Goal: Navigation & Orientation: Understand site structure

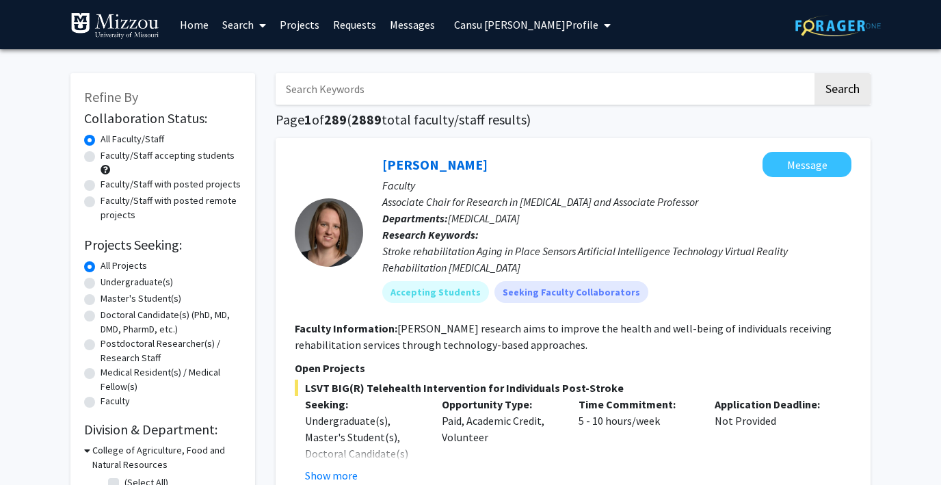
click at [492, 21] on span "Cansu [PERSON_NAME] Profile" at bounding box center [526, 25] width 144 height 14
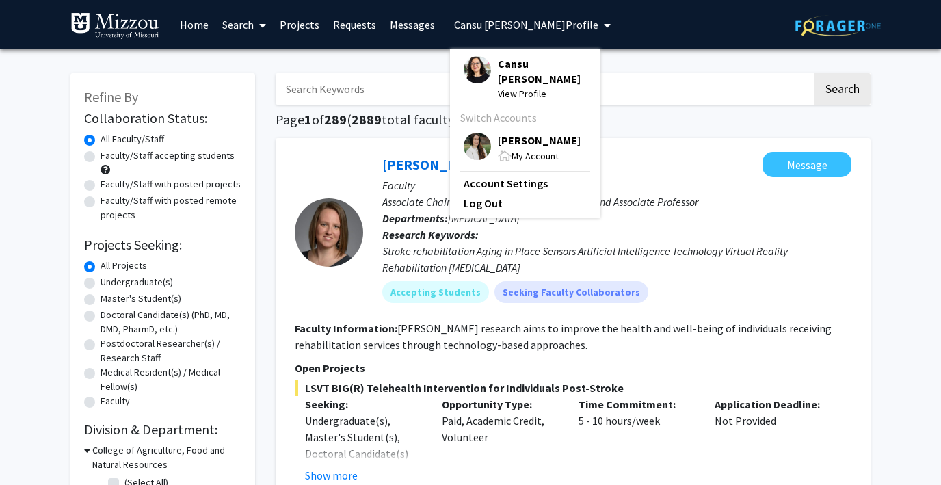
click at [470, 133] on img at bounding box center [476, 146] width 27 height 27
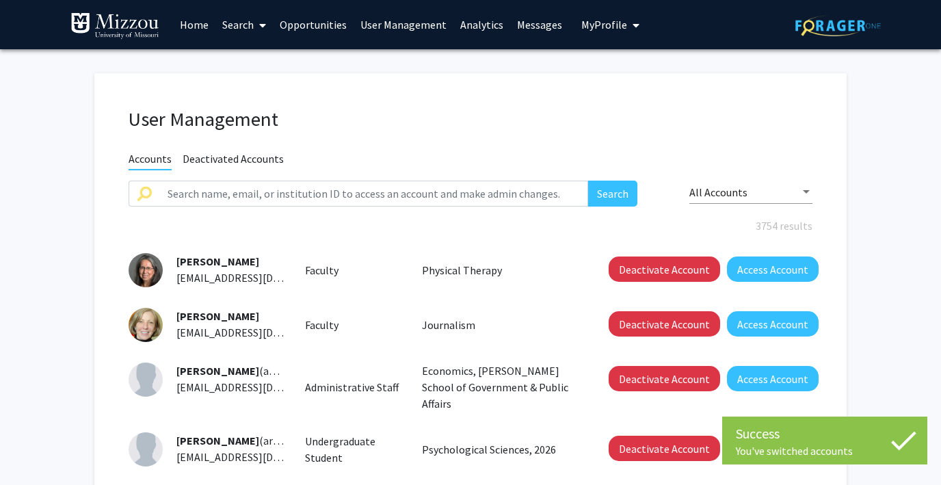
click at [412, 21] on link "User Management" at bounding box center [403, 25] width 100 height 48
click at [474, 22] on link "Analytics" at bounding box center [481, 25] width 57 height 48
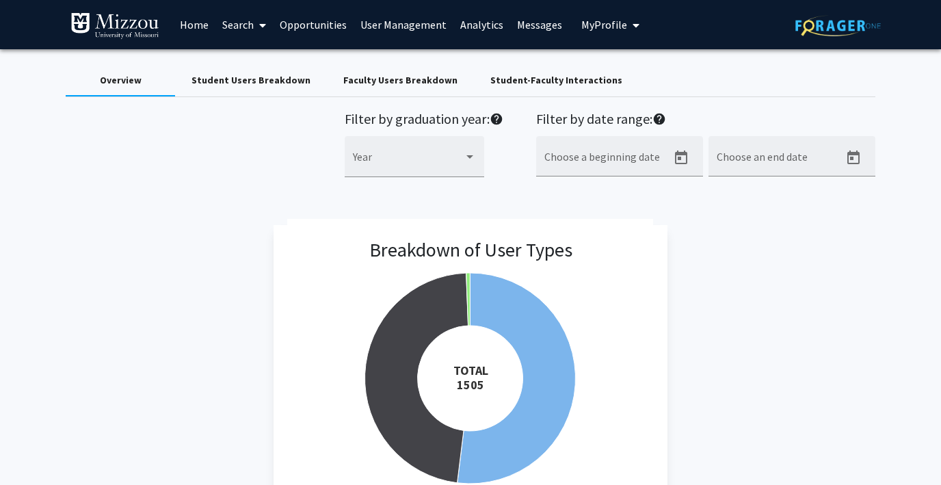
click at [256, 83] on div "Student Users Breakdown" at bounding box center [250, 80] width 119 height 14
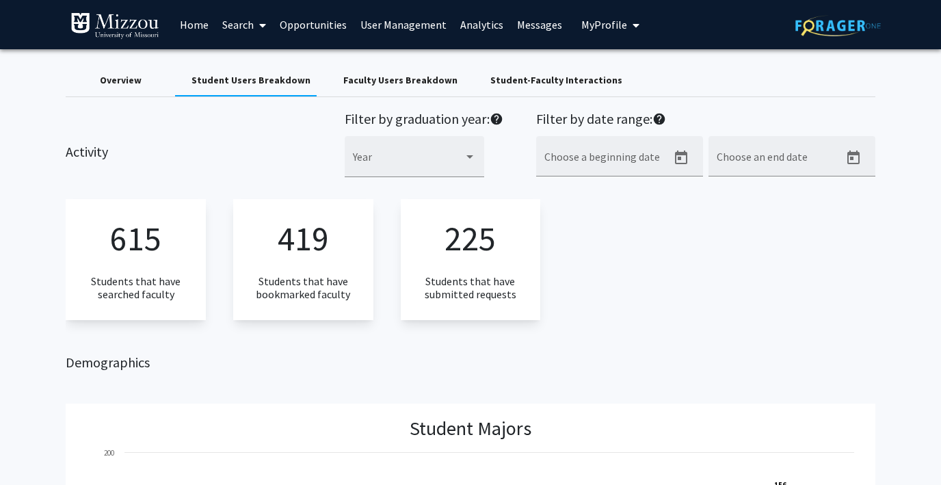
click at [398, 73] on div "Faculty Users Breakdown" at bounding box center [400, 80] width 114 height 14
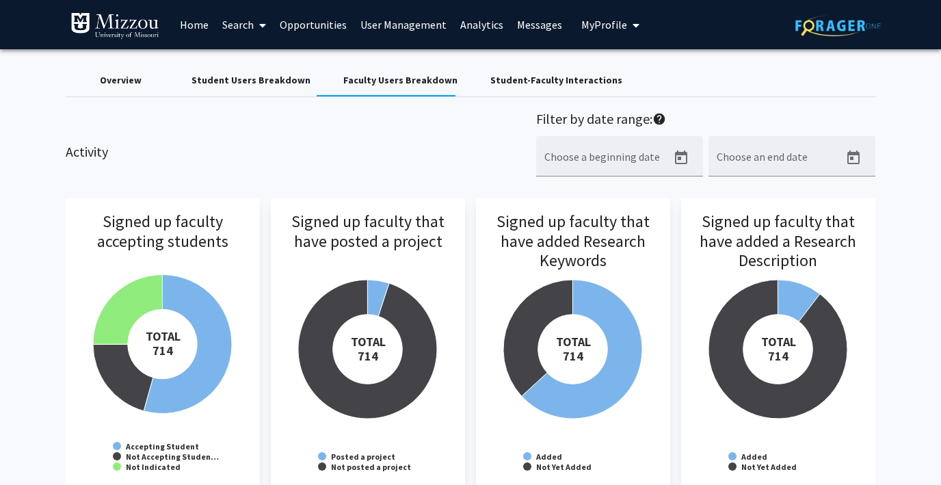
click at [499, 77] on div "Student-Faculty Interactions" at bounding box center [556, 80] width 132 height 14
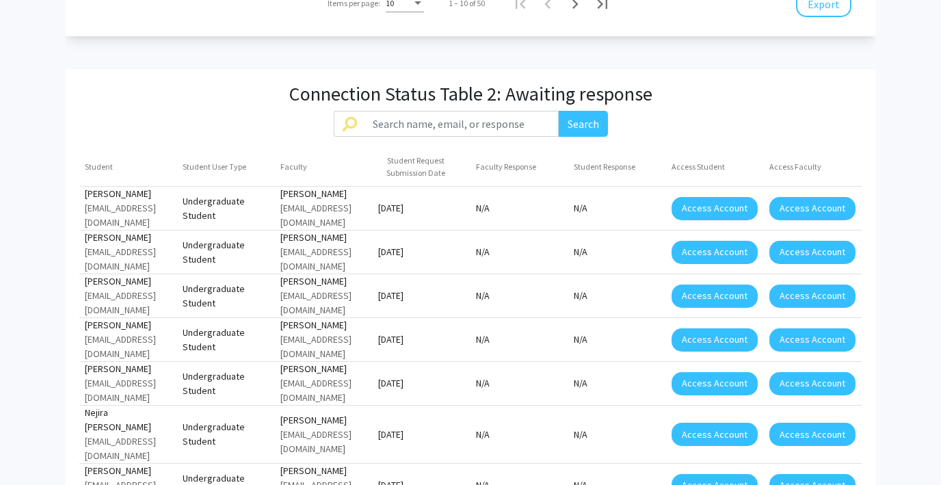
scroll to position [1771, 0]
